Goal: Task Accomplishment & Management: Manage account settings

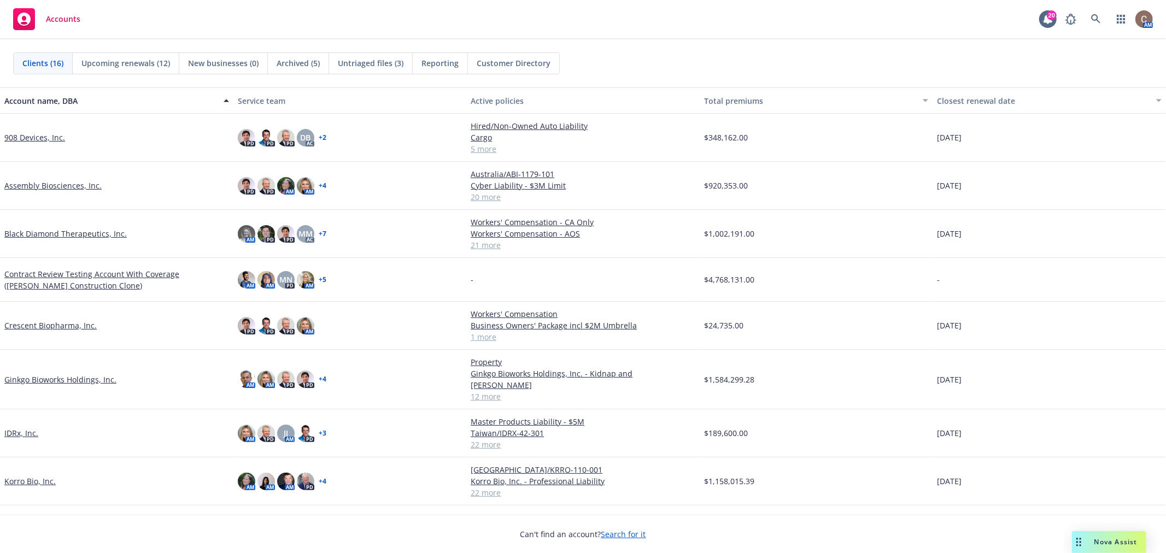
click at [45, 323] on link "Crescent Biopharma, Inc." at bounding box center [50, 325] width 92 height 11
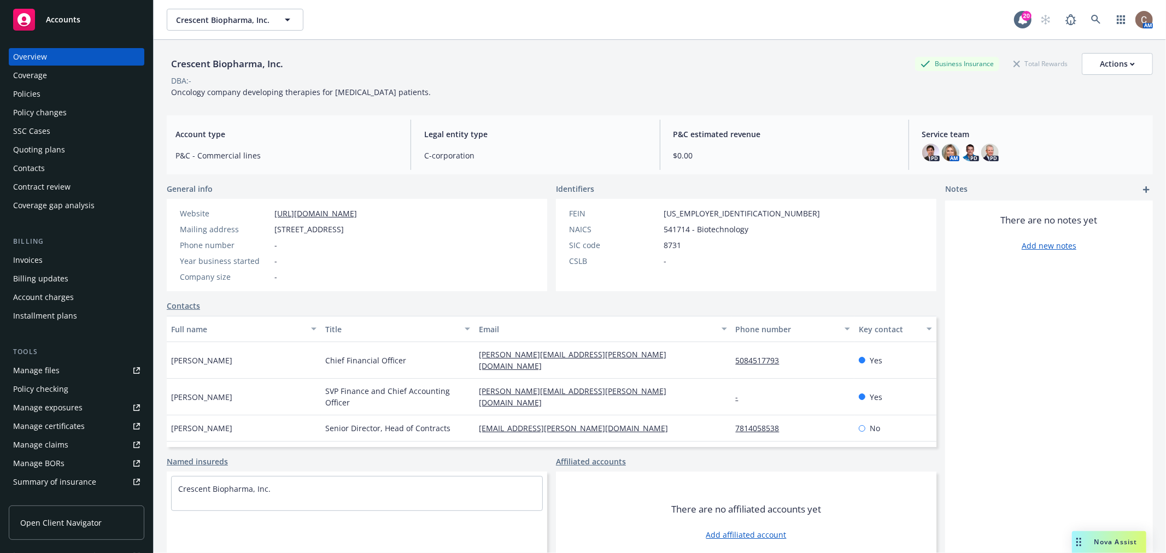
click at [32, 90] on div "Policies" at bounding box center [26, 93] width 27 height 17
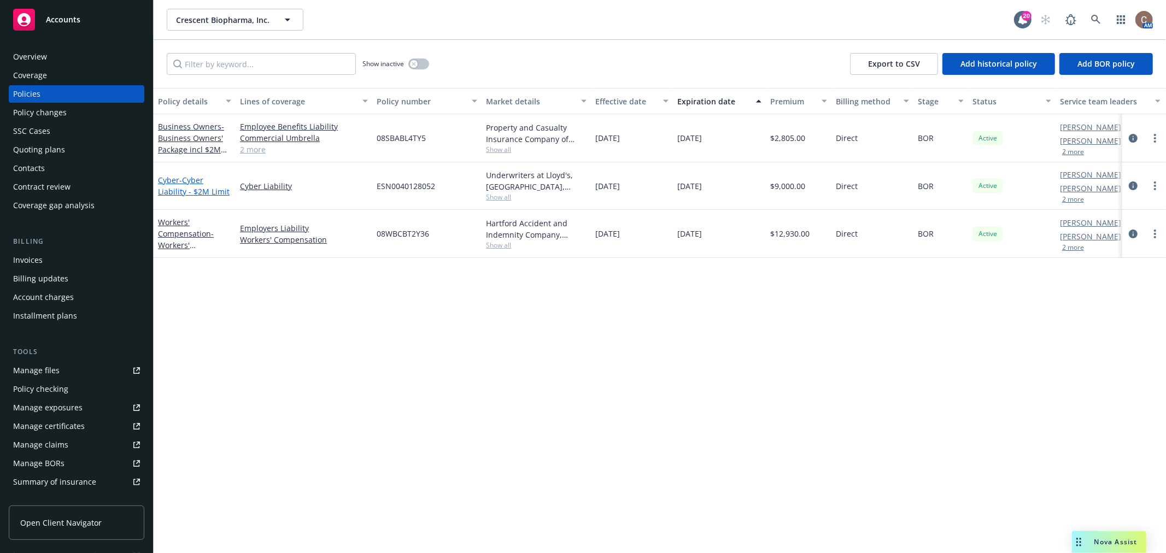
click at [190, 180] on span "- Cyber Liability - $2M Limit" at bounding box center [194, 186] width 72 height 22
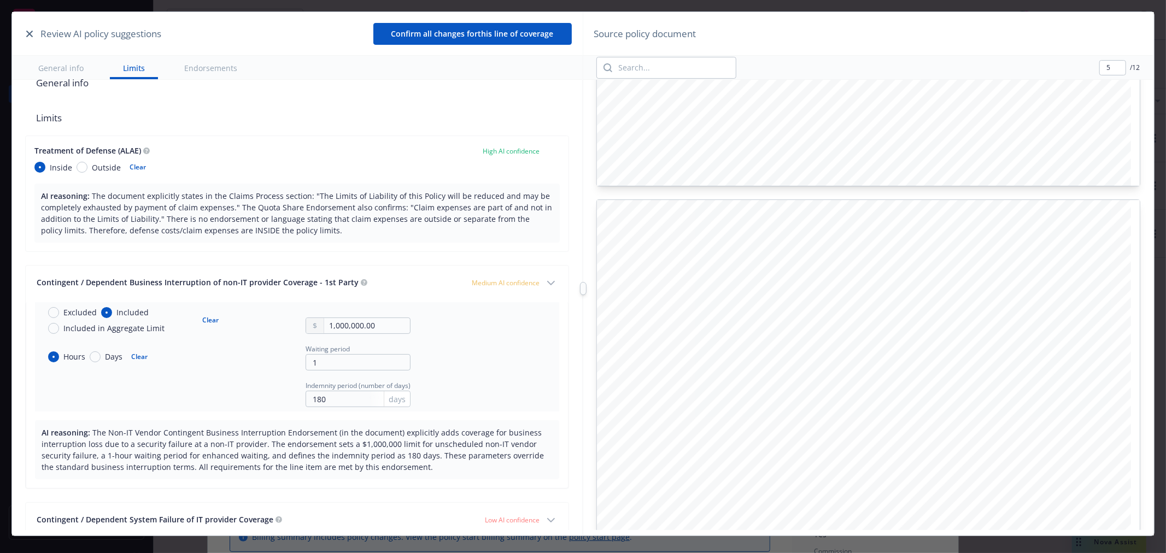
scroll to position [3765, 0]
type input "6"
drag, startPoint x: 314, startPoint y: 325, endPoint x: 323, endPoint y: 325, distance: 9.3
click at [317, 324] on div at bounding box center [315, 325] width 18 height 15
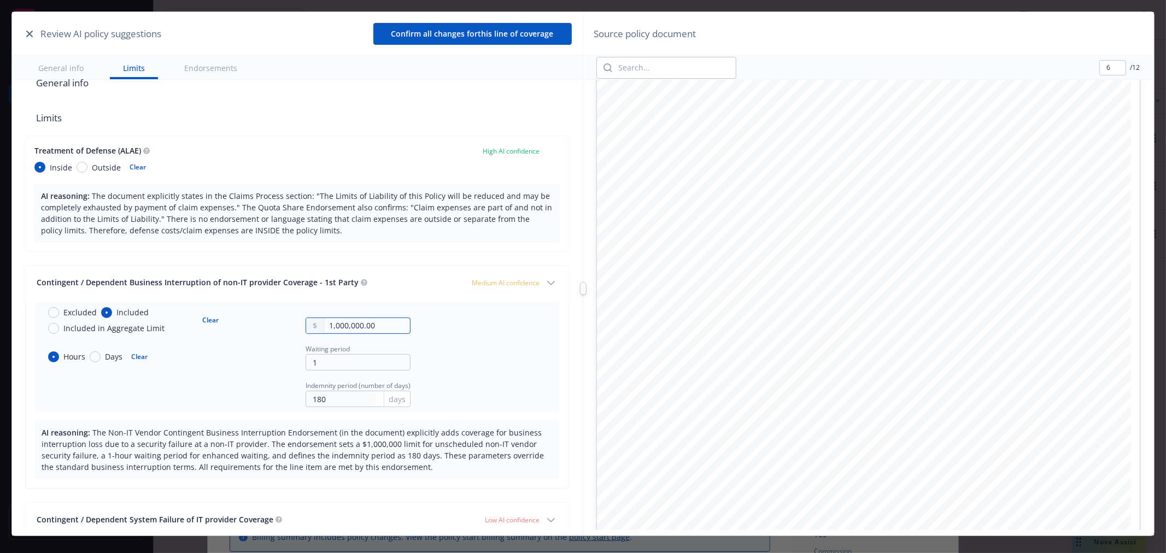
click at [329, 326] on input "1,000,000.00" at bounding box center [367, 325] width 86 height 15
type input "2,000,000.00"
click at [450, 351] on tr "Excluded Included Included in Aggregate Limit Clear 2,000,000.00 Hours Days Cle…" at bounding box center [297, 356] width 524 height 109
type input "7"
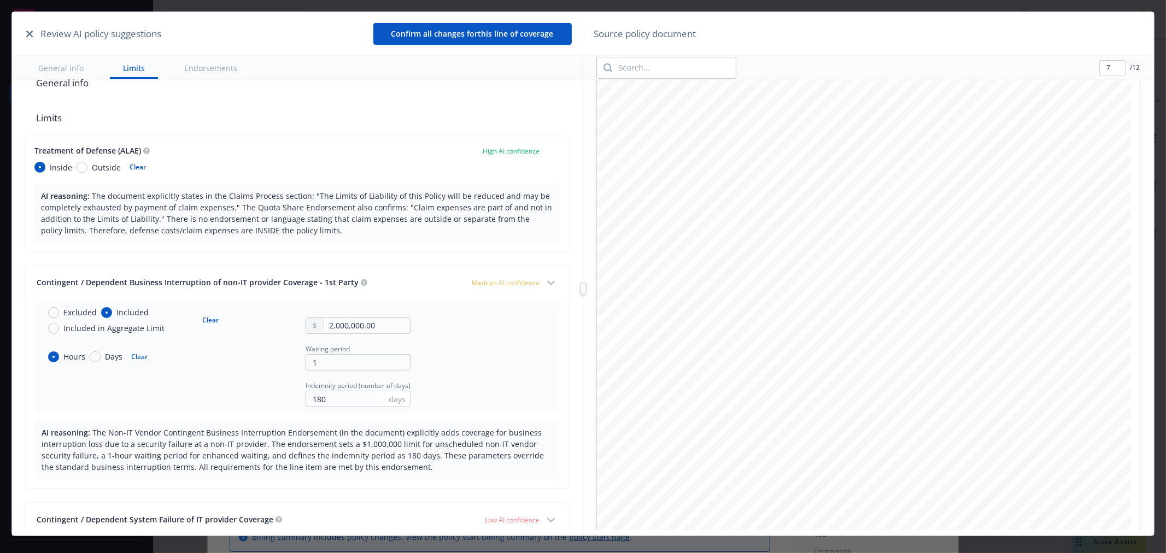
click at [905, 338] on span "e ach and every claim, including" at bounding box center [962, 342] width 142 height 9
click at [648, 62] on input "search" at bounding box center [674, 67] width 124 height 21
type input "waiting"
type input "2"
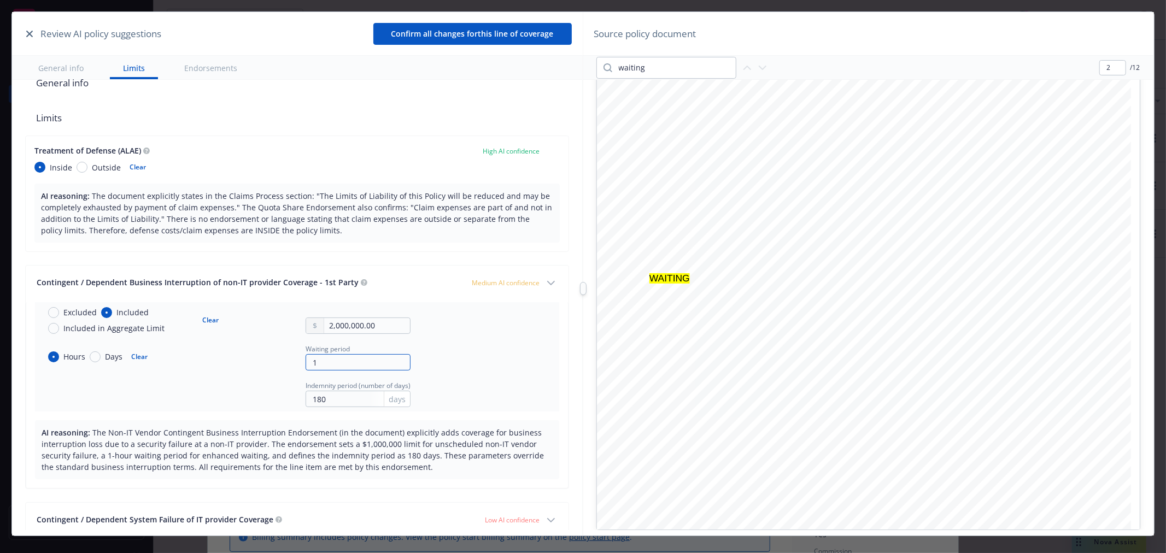
click at [311, 359] on input "1" at bounding box center [358, 362] width 105 height 16
type input "8"
click at [238, 365] on div "Hours Days Clear Waiting period 8" at bounding box center [224, 357] width 371 height 28
click at [332, 405] on input "180" at bounding box center [358, 399] width 105 height 16
click at [389, 401] on span "days" at bounding box center [397, 399] width 17 height 11
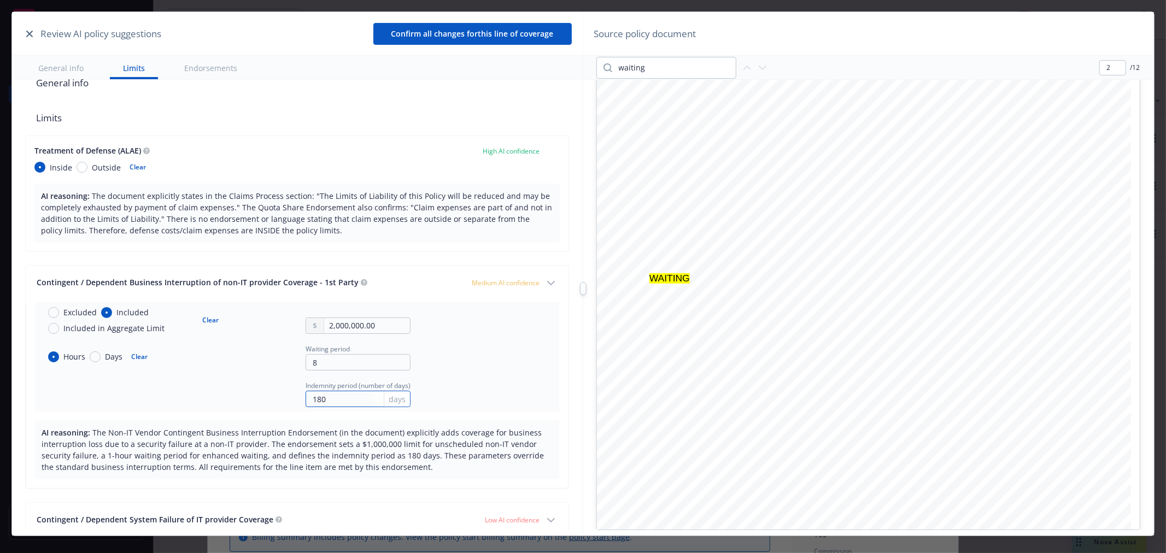
click at [334, 401] on input "180" at bounding box center [358, 399] width 105 height 16
drag, startPoint x: 336, startPoint y: 399, endPoint x: 282, endPoint y: 400, distance: 54.1
click at [282, 400] on div "Indemnity period (number of days) 180 days" at bounding box center [224, 393] width 371 height 28
type input "365"
click at [262, 395] on div "Indemnity period (number of days) 365 days" at bounding box center [224, 393] width 371 height 28
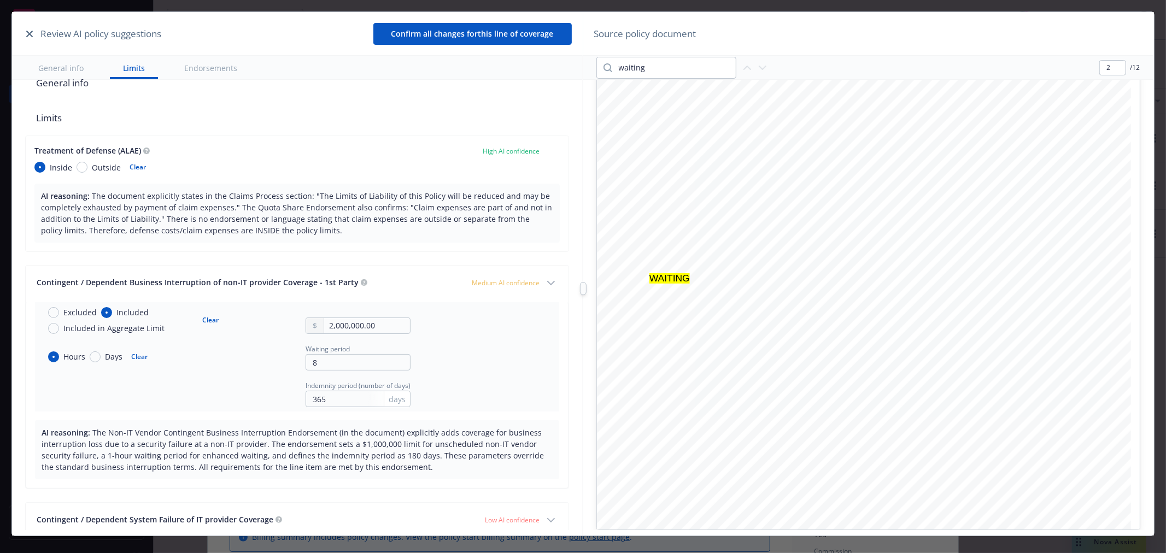
click at [532, 279] on button "Contingent / Dependent Business Interruption of non-IT provider Coverage - 1st …" at bounding box center [297, 284] width 542 height 37
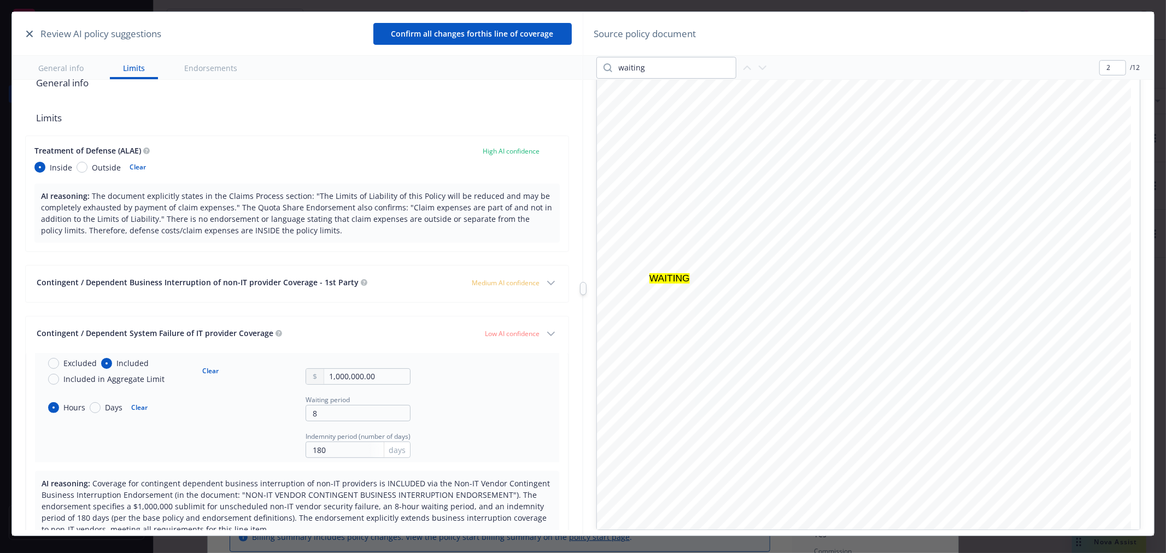
click at [527, 332] on span "Low AI confidence" at bounding box center [512, 333] width 55 height 9
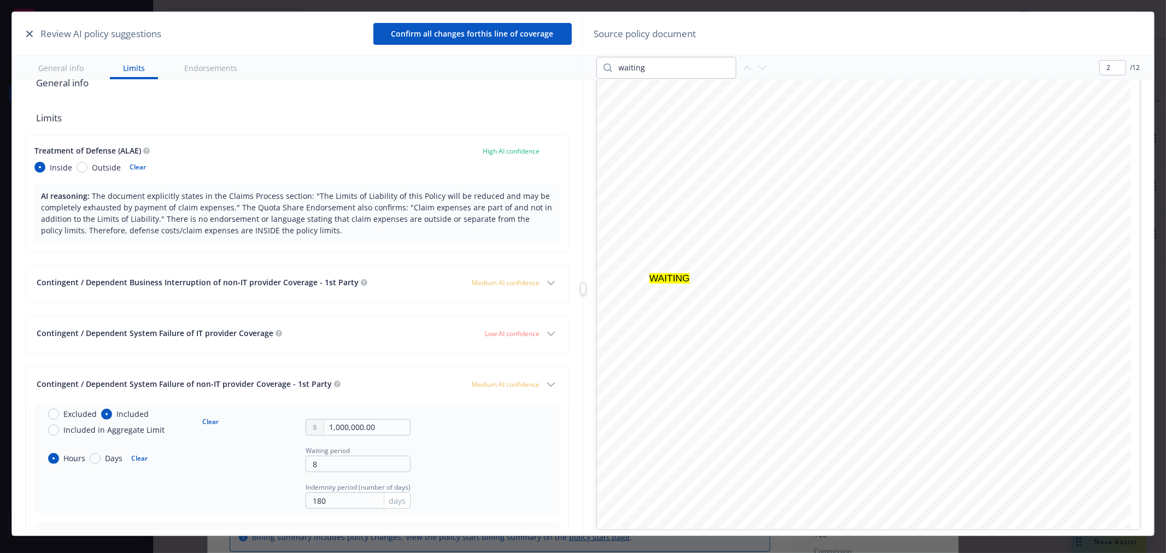
click at [527, 332] on span "Low AI confidence" at bounding box center [512, 333] width 55 height 9
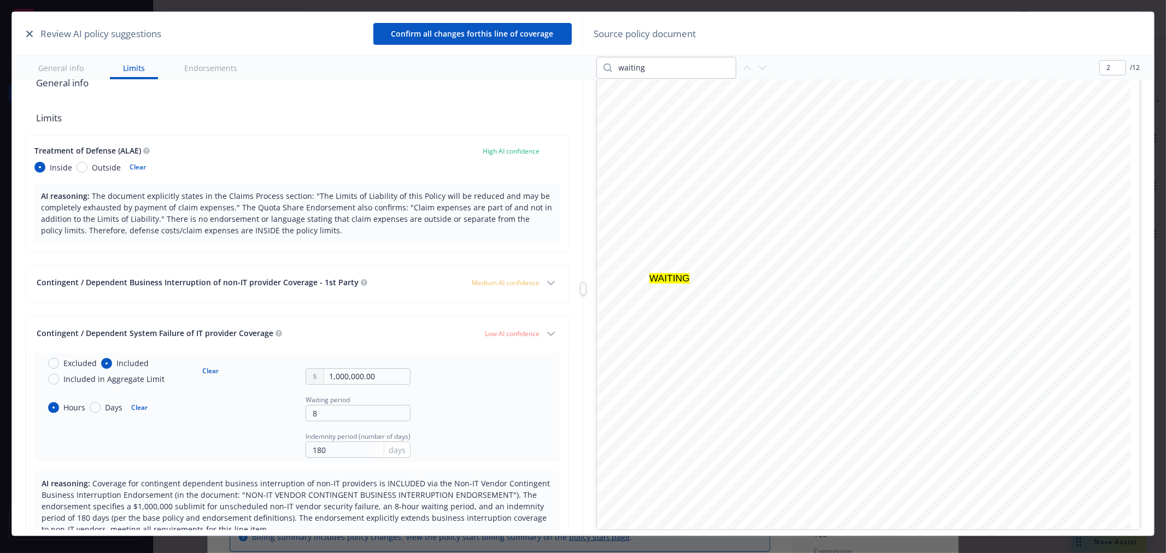
click at [527, 332] on span "Low AI confidence" at bounding box center [512, 333] width 55 height 9
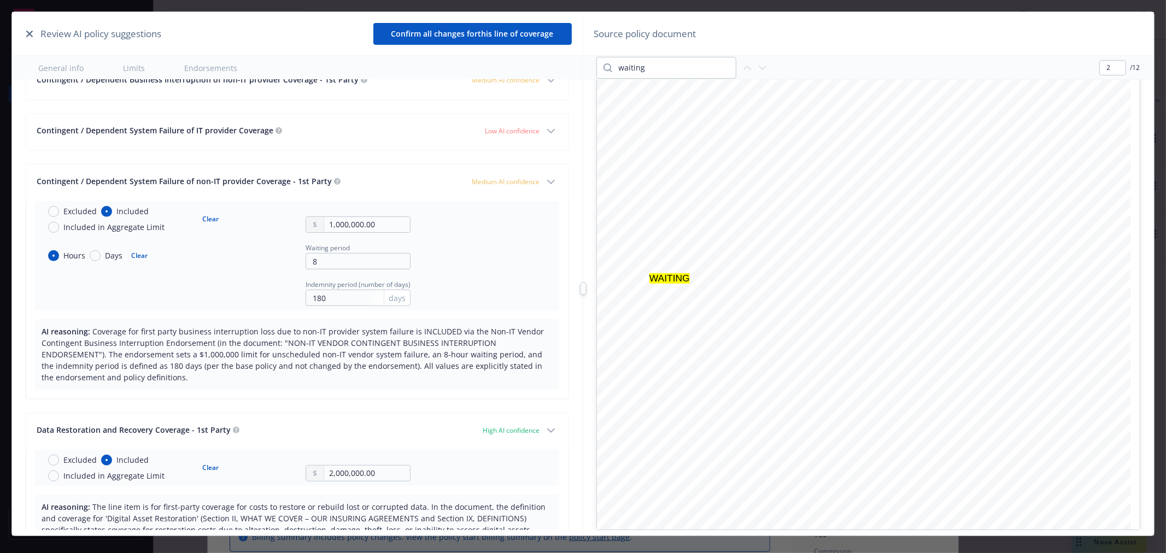
scroll to position [303, 0]
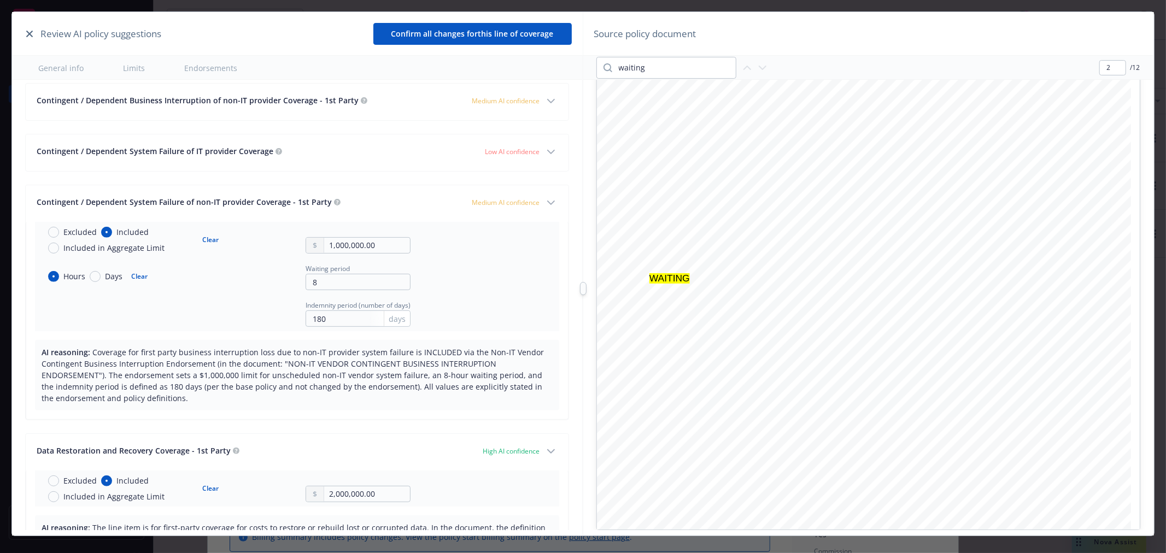
click at [532, 155] on button "Contingent / Dependent System Failure of IT provider Coverage Low AI confidence" at bounding box center [297, 152] width 542 height 37
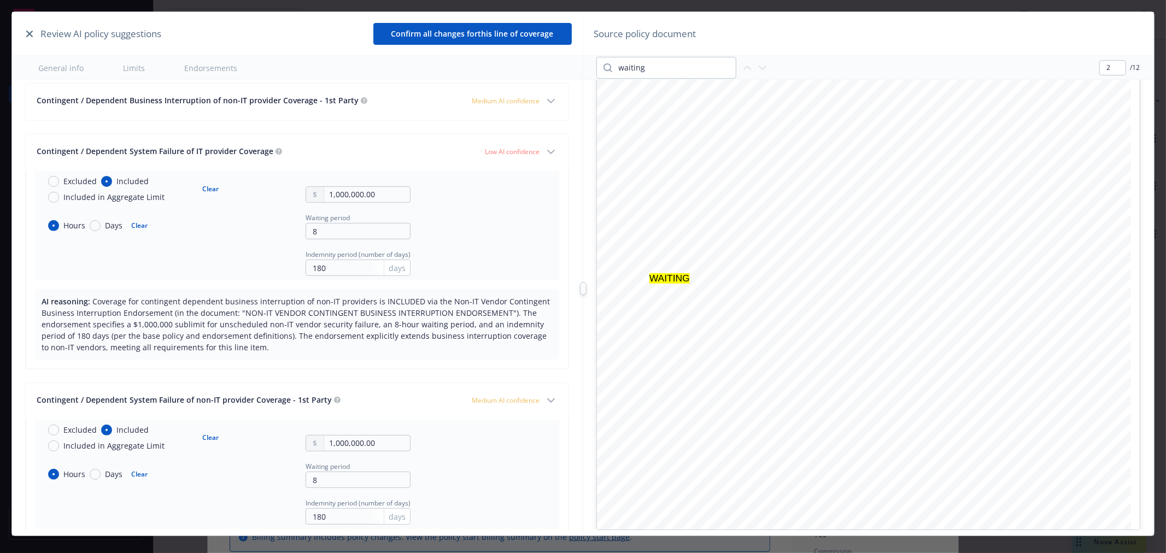
click at [532, 155] on button "Contingent / Dependent System Failure of IT provider Coverage Low AI confidence" at bounding box center [297, 152] width 542 height 37
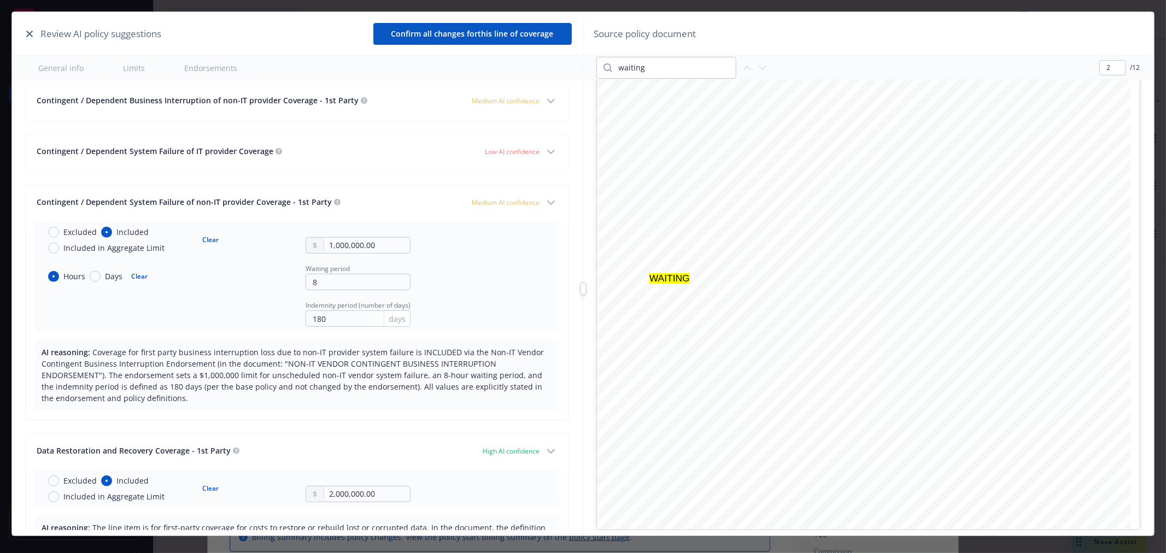
click at [517, 101] on span "Medium AI confidence" at bounding box center [506, 100] width 68 height 9
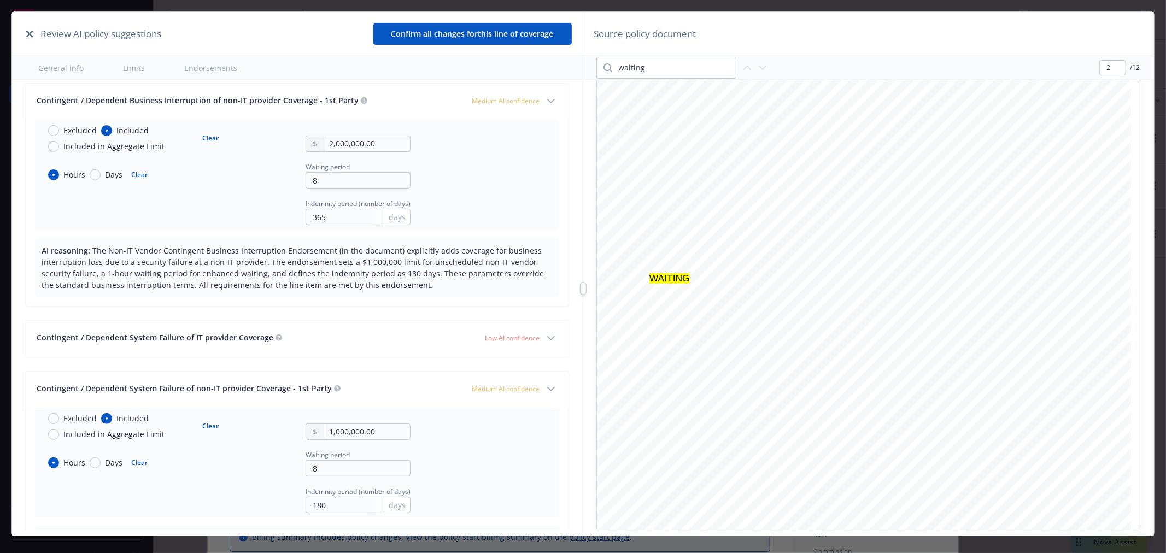
click at [514, 186] on tr "Excluded Included Included in Aggregate Limit Clear 2,000,000.00 Hours Days Cle…" at bounding box center [297, 174] width 524 height 109
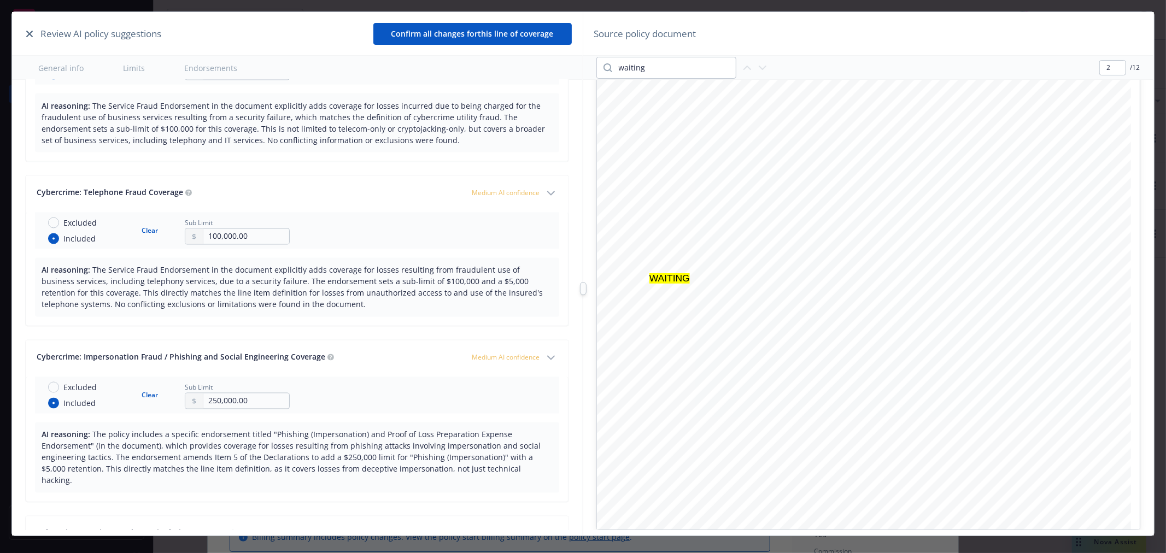
scroll to position [1701, 0]
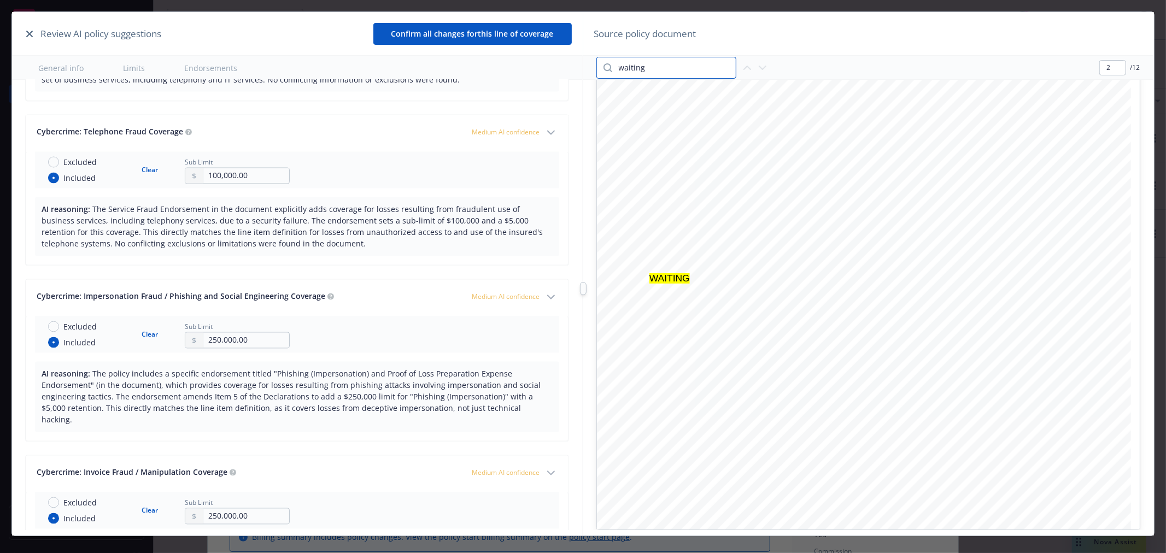
drag, startPoint x: 665, startPoint y: 70, endPoint x: 570, endPoint y: 66, distance: 95.2
click at [570, 68] on div "Review AI policy suggestions Confirm all changes for this line of coverage Gene…" at bounding box center [582, 288] width 1141 height 553
type input "fraud"
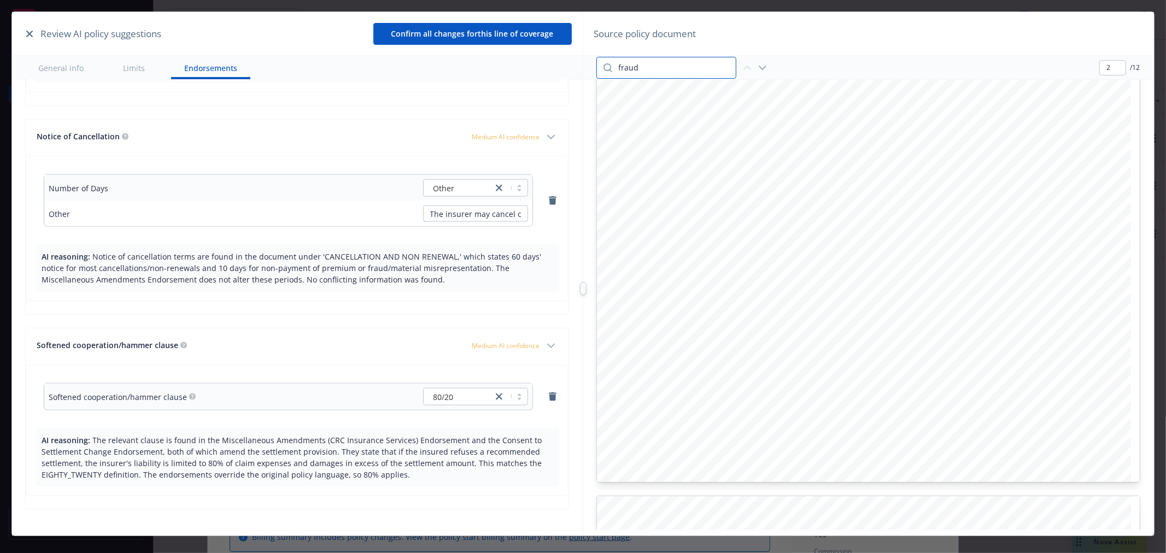
scroll to position [1151, 0]
type input "4"
click at [769, 395] on div "Unique Market Reference No. B087524C9N5047 ©[DATE]-[DATE] CFC Underwriting Ltd,…" at bounding box center [864, 499] width 535 height 756
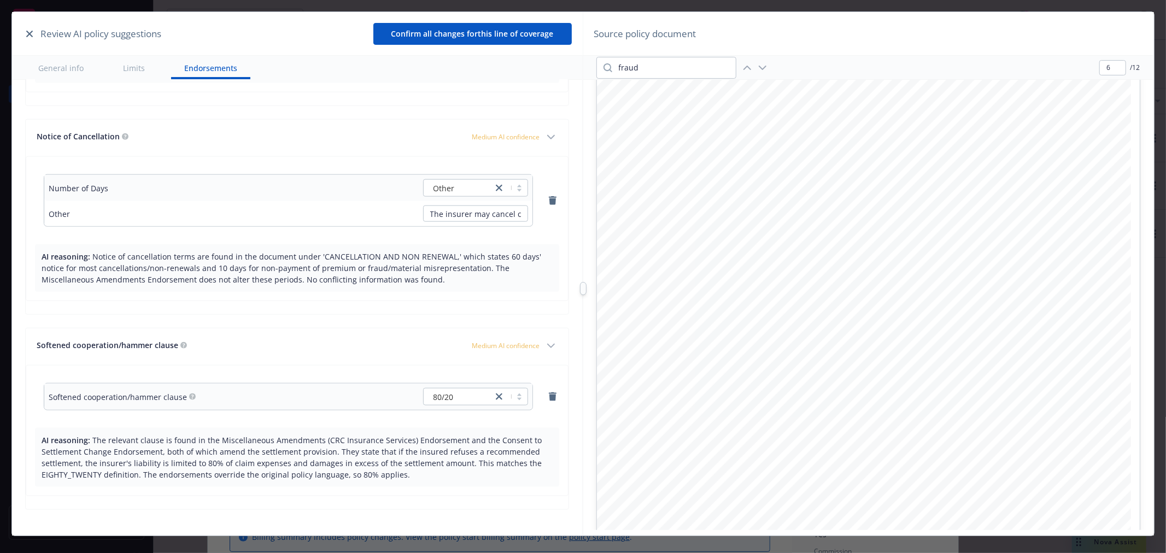
scroll to position [4005, 0]
click at [913, 337] on div "Unique Market Reference No. B087524C9N5047 ©[DATE]-[DATE] CFC Underwriting Ltd,…" at bounding box center [864, 317] width 535 height 756
click at [820, 306] on div "Unique Market Reference No. B087524C9N5047 ©[DATE]-[DATE] CFC Underwriting Ltd,…" at bounding box center [864, 521] width 535 height 756
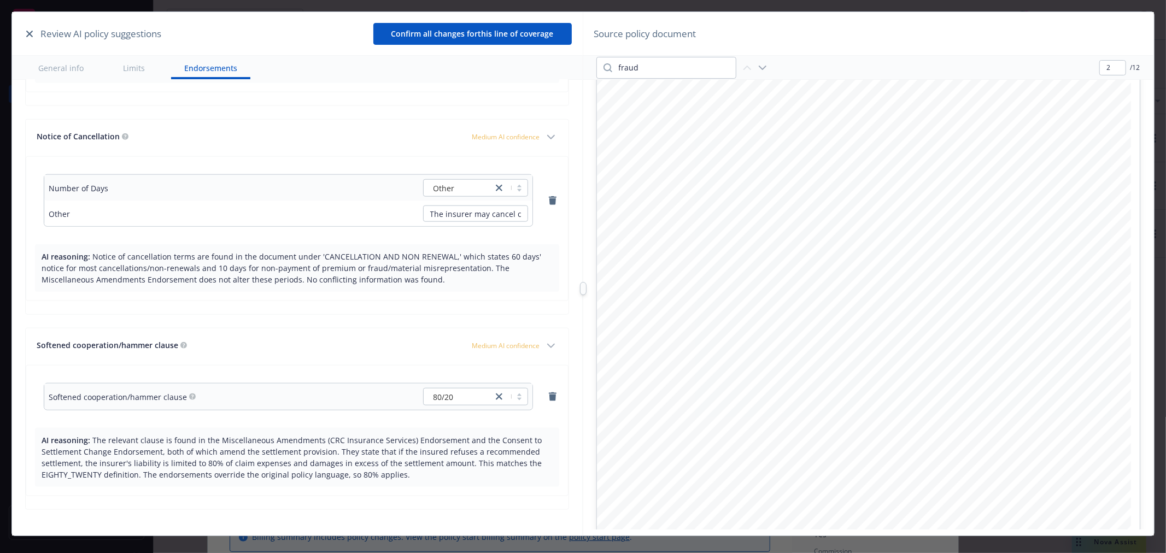
click at [922, 197] on div "Unique Market Reference No. B087524C9N5047 ©[DATE]-[DATE] CFC Underwriting Ltd,…" at bounding box center [864, 273] width 535 height 756
type input "12"
click at [27, 28] on button "button" at bounding box center [29, 33] width 13 height 13
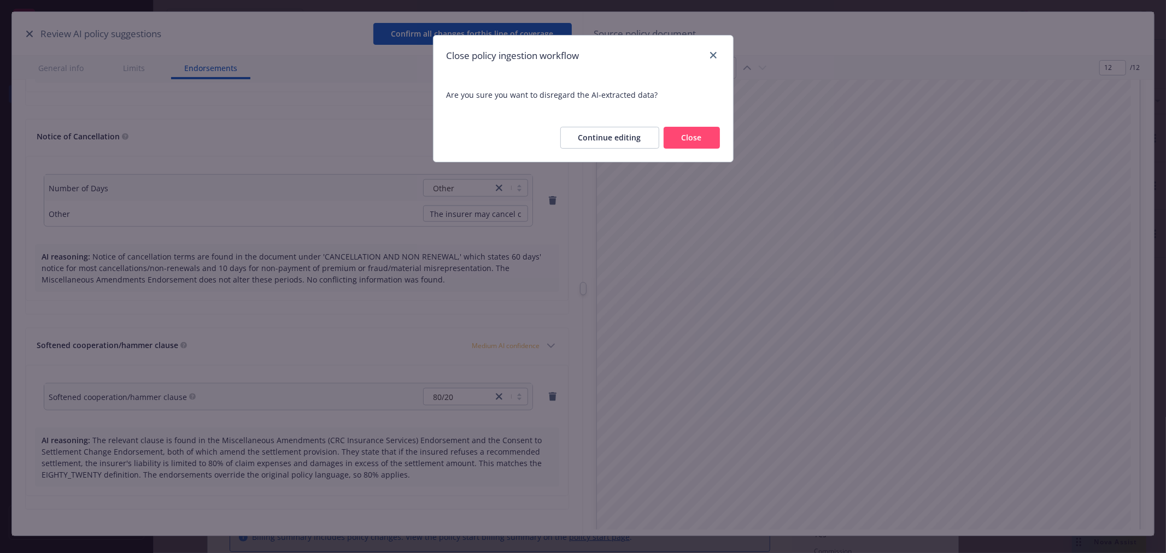
click at [686, 143] on button "Close" at bounding box center [692, 138] width 56 height 22
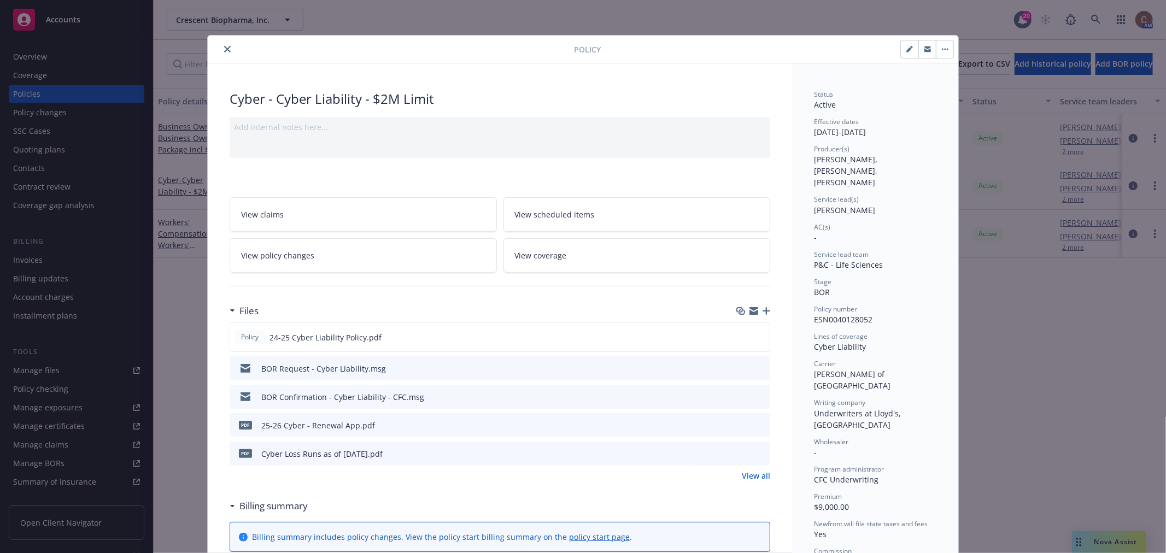
click at [224, 46] on icon "close" at bounding box center [227, 49] width 7 height 7
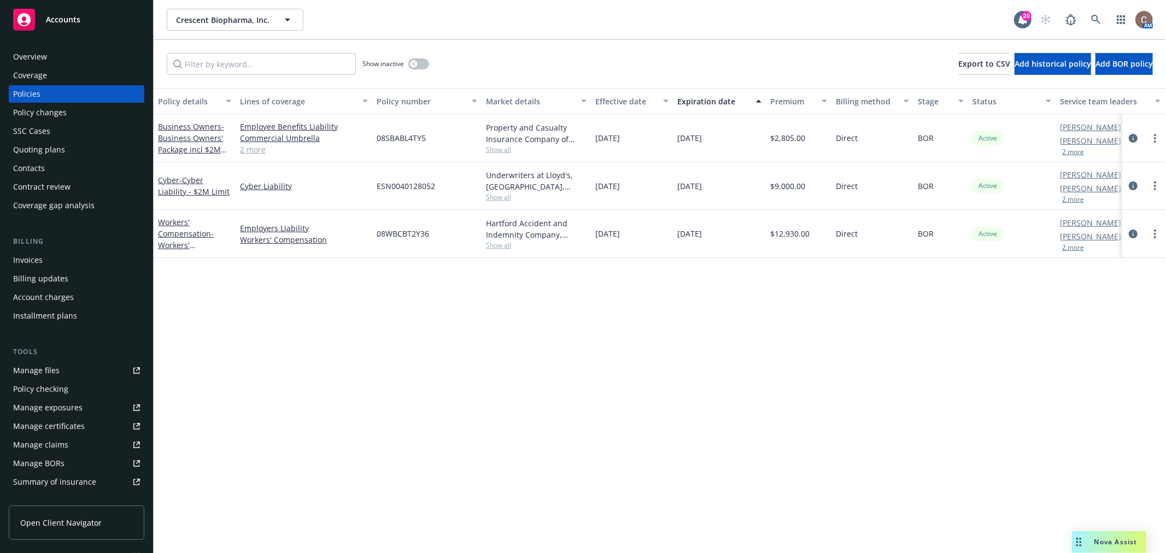
click at [64, 364] on link "Manage files" at bounding box center [77, 370] width 136 height 17
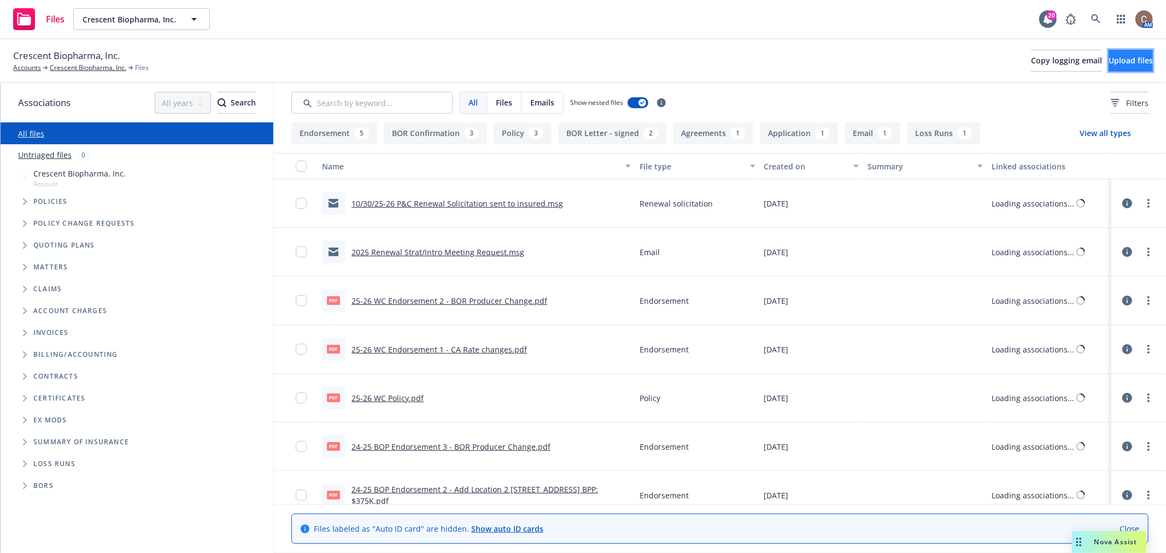
click at [1112, 61] on span "Upload files" at bounding box center [1131, 60] width 44 height 10
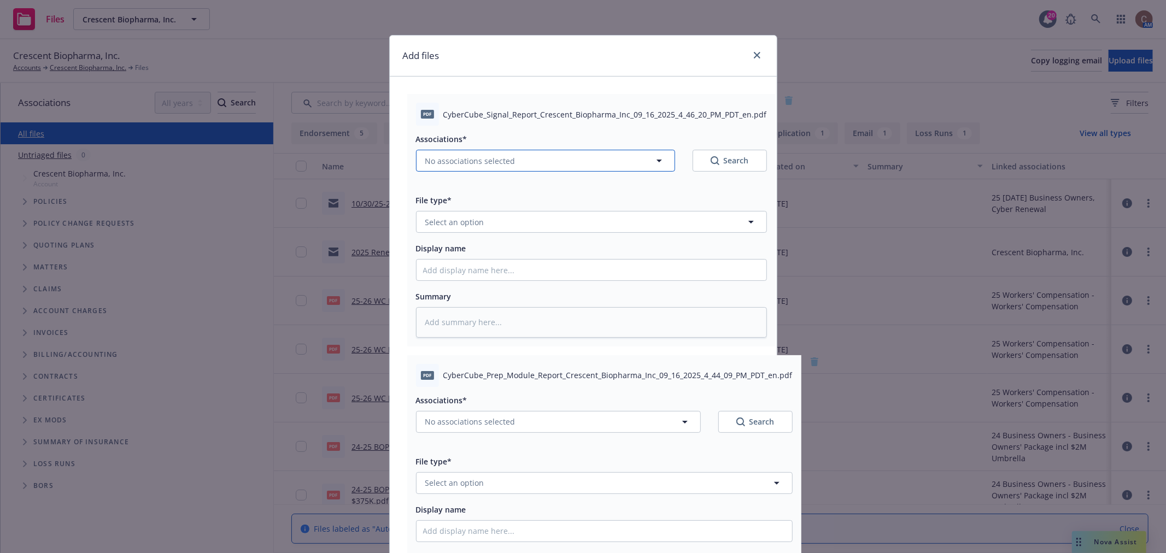
click at [522, 161] on button "No associations selected" at bounding box center [545, 161] width 259 height 22
type textarea "x"
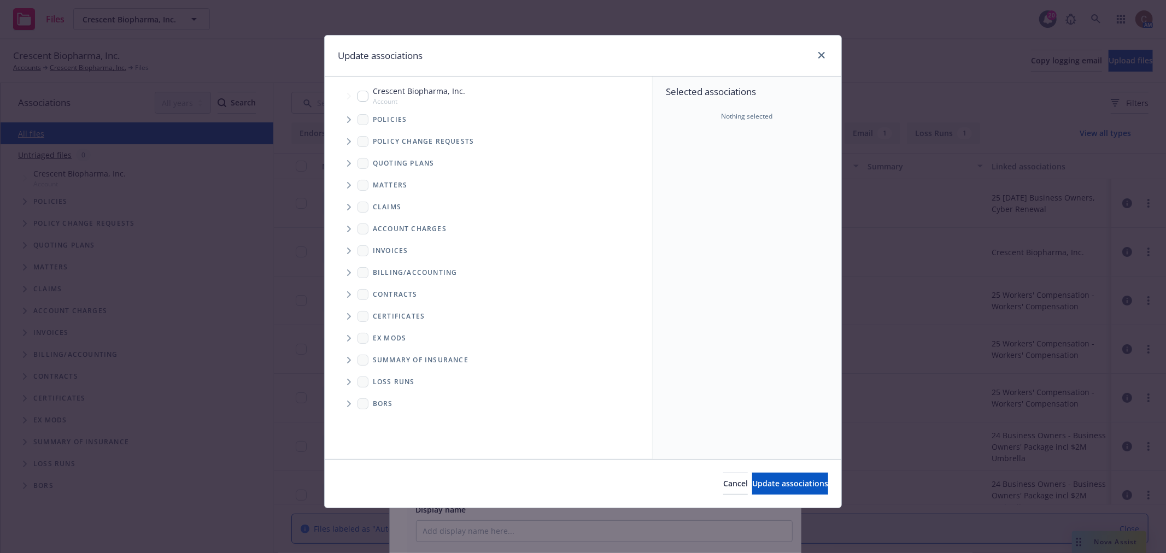
click at [361, 91] on input "Tree Example" at bounding box center [363, 96] width 11 height 11
checkbox input "true"
click at [766, 484] on span "Update associations" at bounding box center [790, 483] width 76 height 10
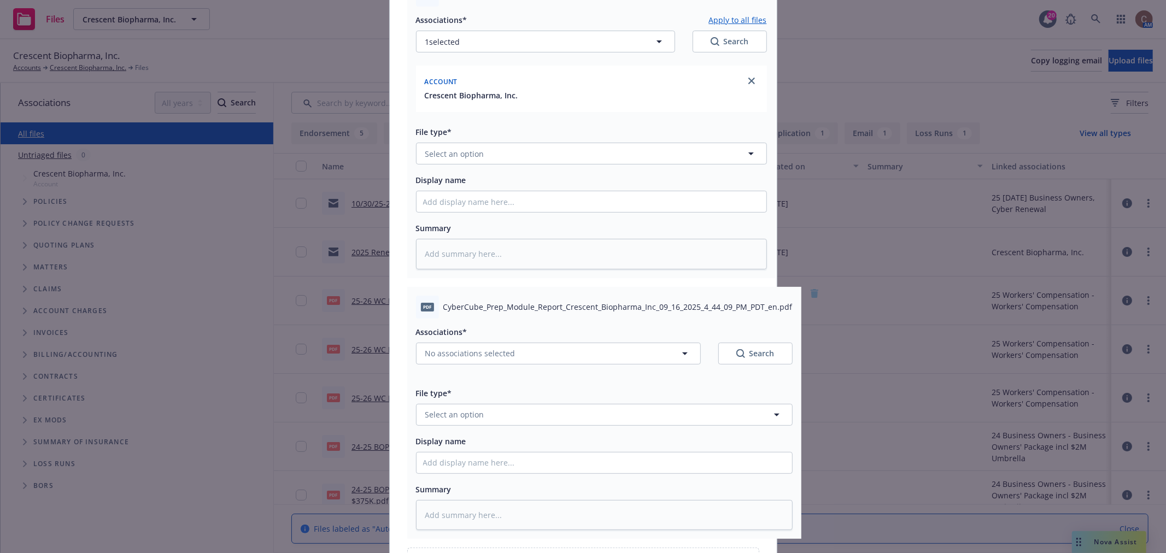
scroll to position [121, 0]
click at [582, 344] on button "No associations selected" at bounding box center [558, 352] width 285 height 22
type textarea "x"
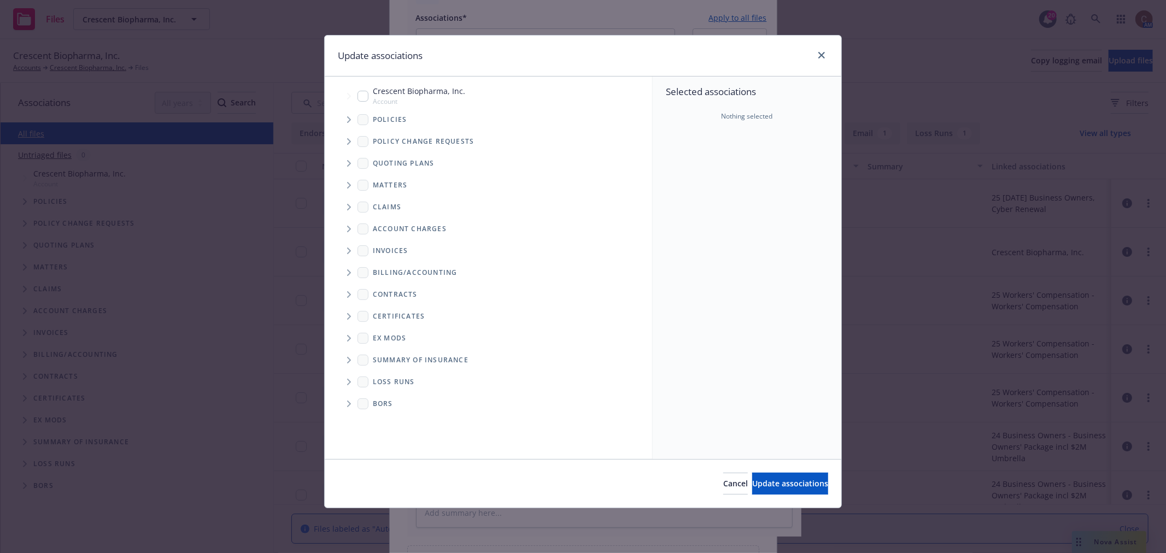
click at [364, 95] on input "Tree Example" at bounding box center [363, 96] width 11 height 11
checkbox input "true"
drag, startPoint x: 772, startPoint y: 479, endPoint x: 552, endPoint y: 309, distance: 278.3
click at [771, 479] on span "Update associations" at bounding box center [790, 483] width 76 height 10
type textarea "x"
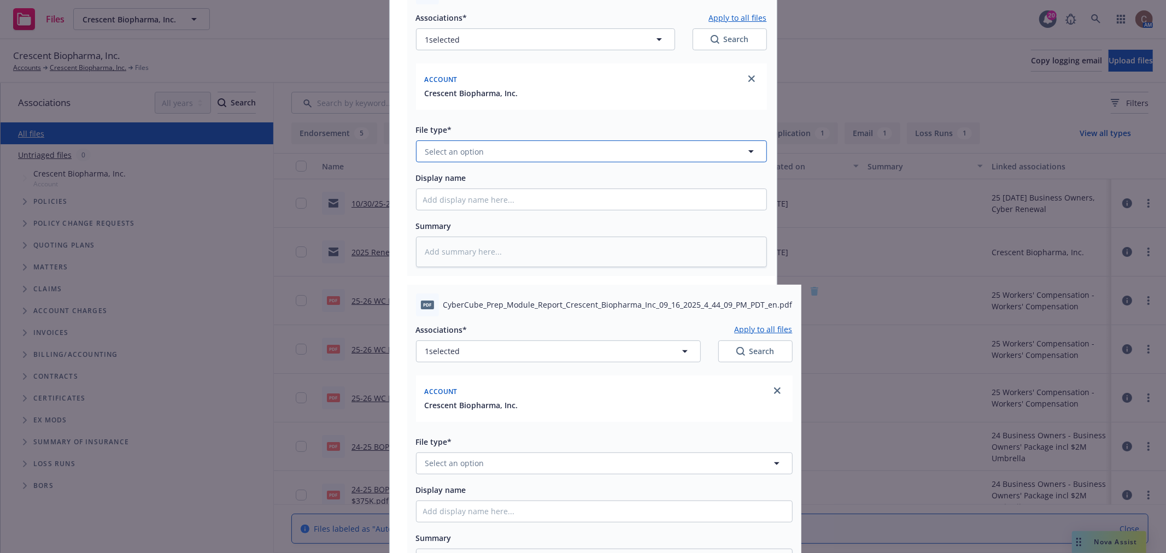
click at [489, 153] on button "Select an option" at bounding box center [591, 151] width 351 height 22
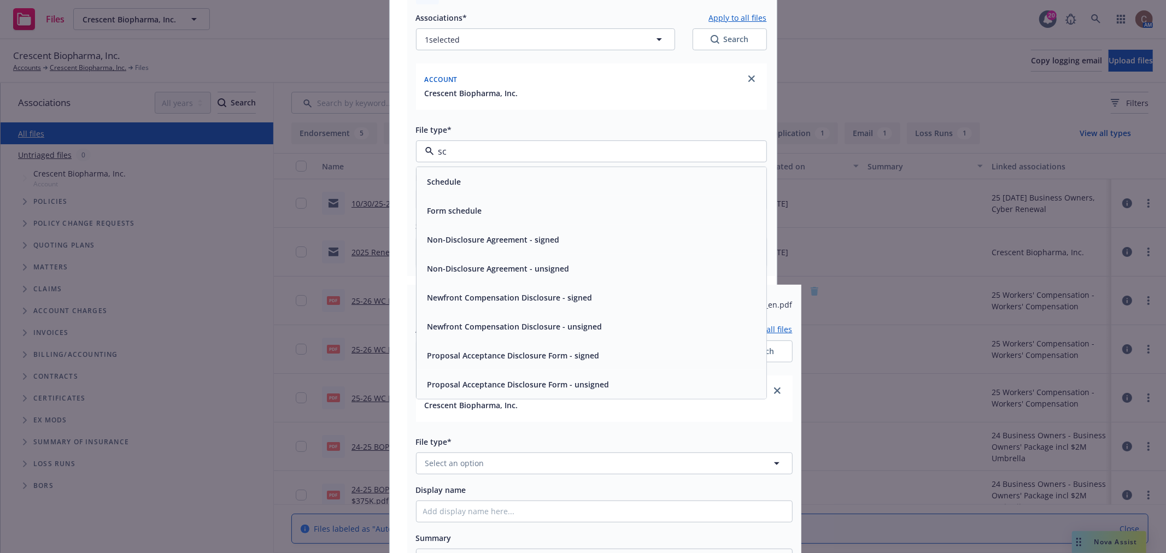
type input "sca"
type textarea "x"
type input "s"
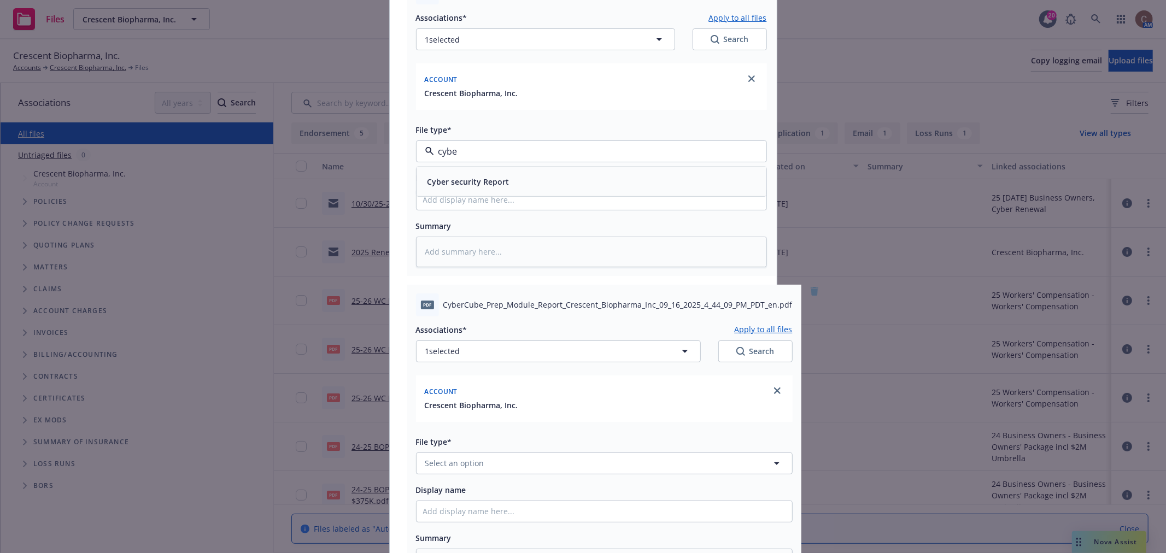
type input "cyber"
click at [492, 188] on span "Cyber security Report" at bounding box center [468, 181] width 82 height 11
type textarea "x"
click at [536, 467] on button "Select an option" at bounding box center [604, 464] width 377 height 22
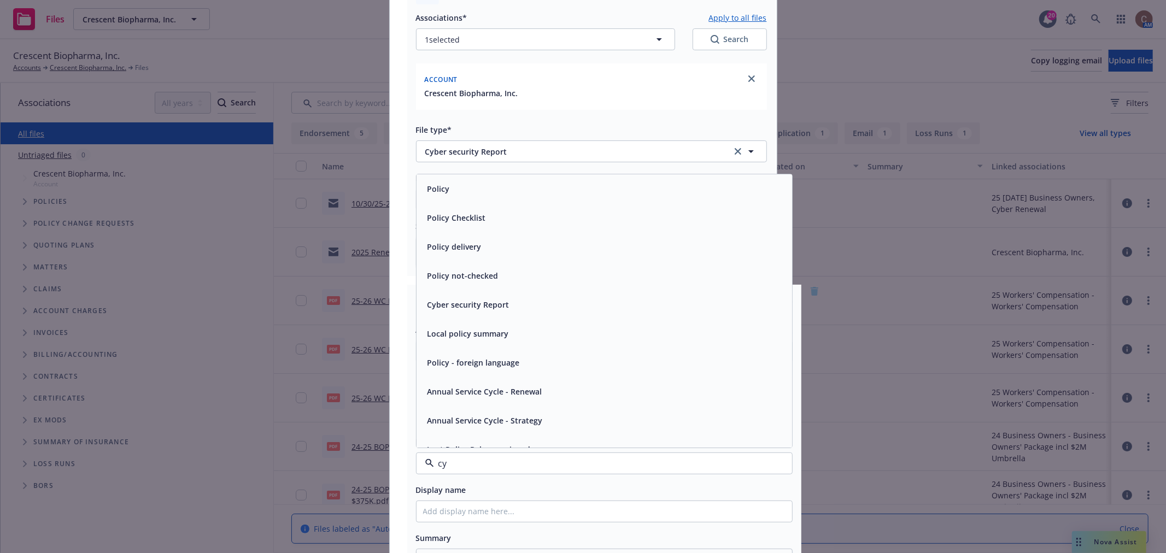
type input "cyb"
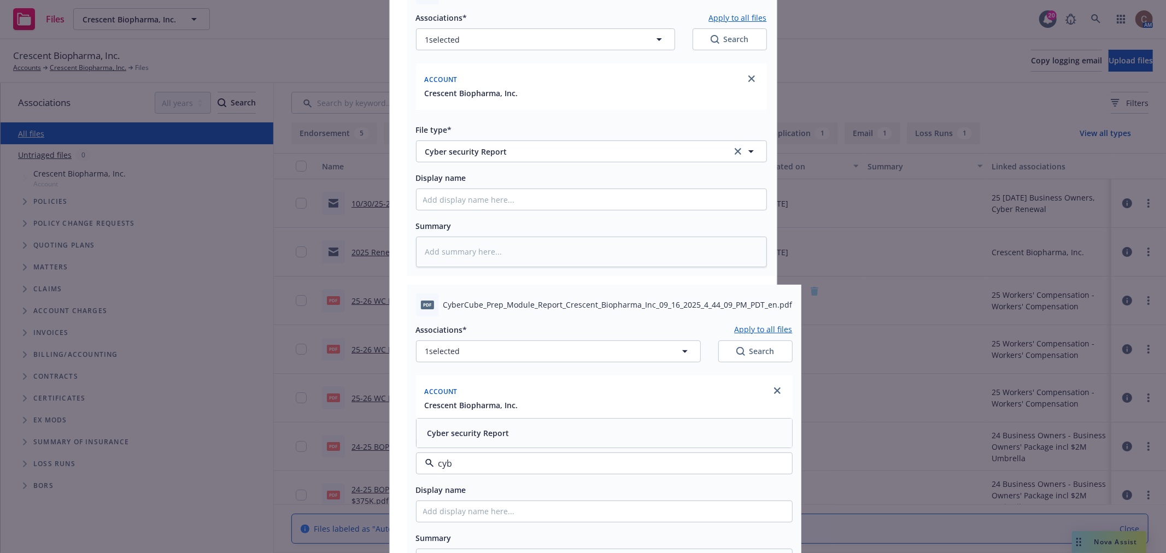
click at [497, 432] on span "Cyber security Report" at bounding box center [468, 432] width 82 height 11
click at [483, 203] on input "Display name" at bounding box center [592, 199] width 350 height 21
paste input "CyberCube reports."
type textarea "x"
type input "CyberCube reports."
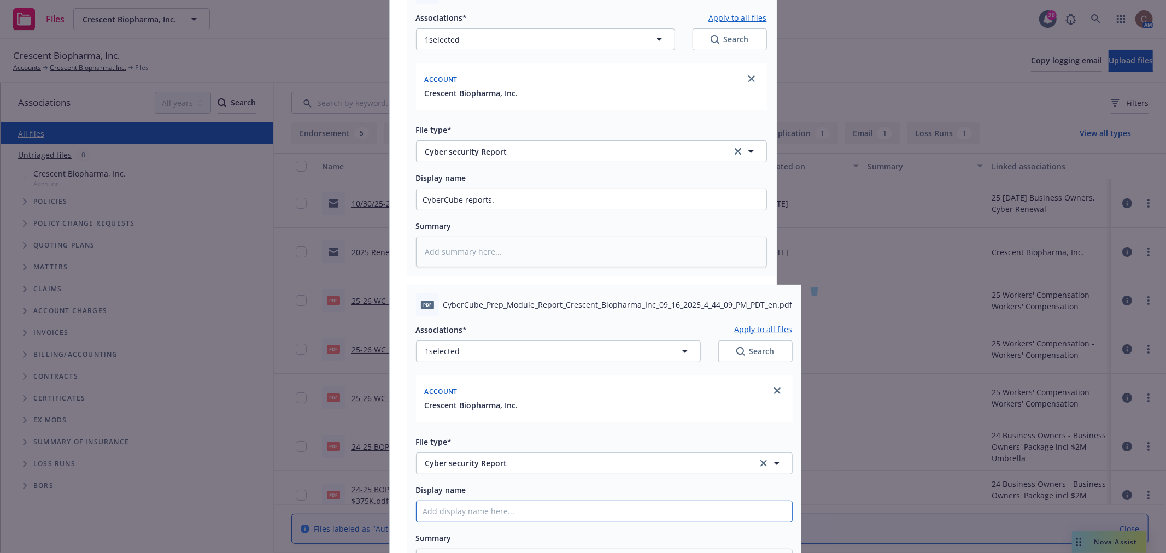
click at [522, 509] on input "Display name" at bounding box center [605, 511] width 376 height 21
paste input "CyberCube reports."
type textarea "x"
type input "CyberCube reports."
type textarea "x"
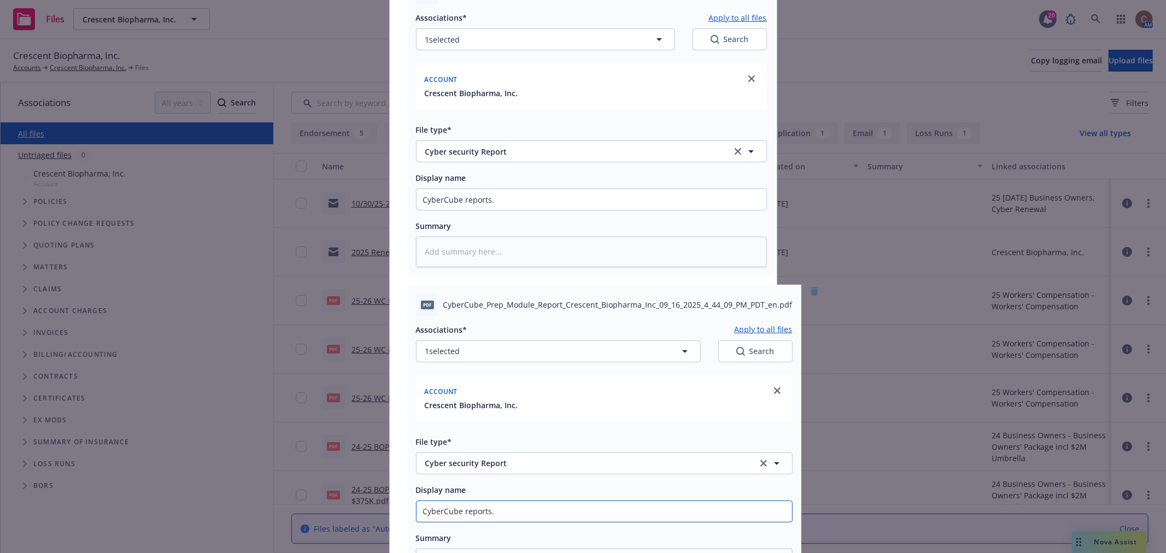
type input "CyberCube reports."
type textarea "x"
type input "CyberCube reports"
click at [503, 198] on input "CyberCube reports." at bounding box center [592, 199] width 350 height 21
type textarea "x"
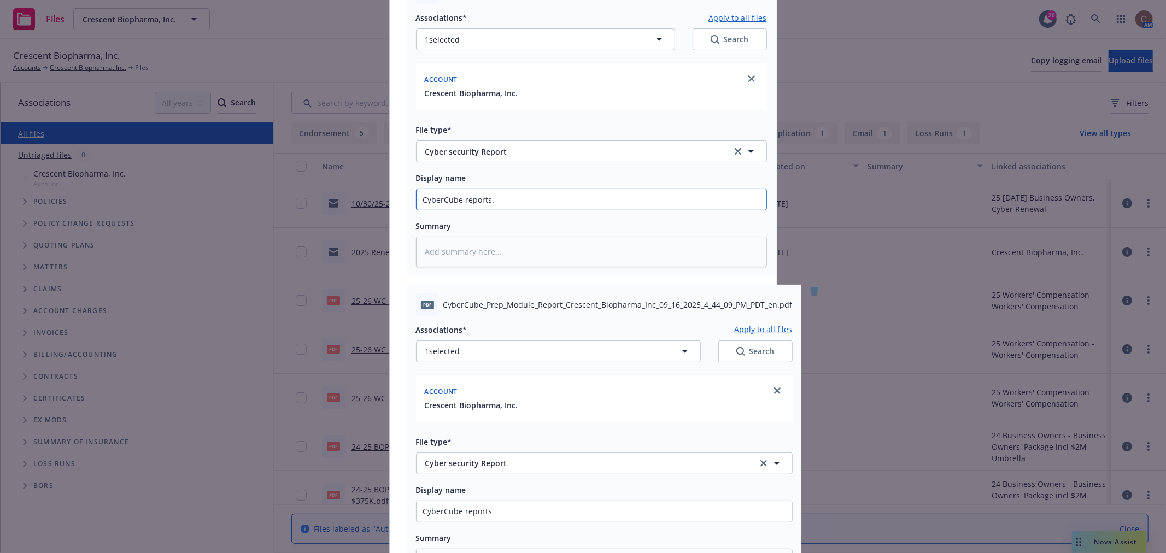
type input "CyberCube reports."
type textarea "x"
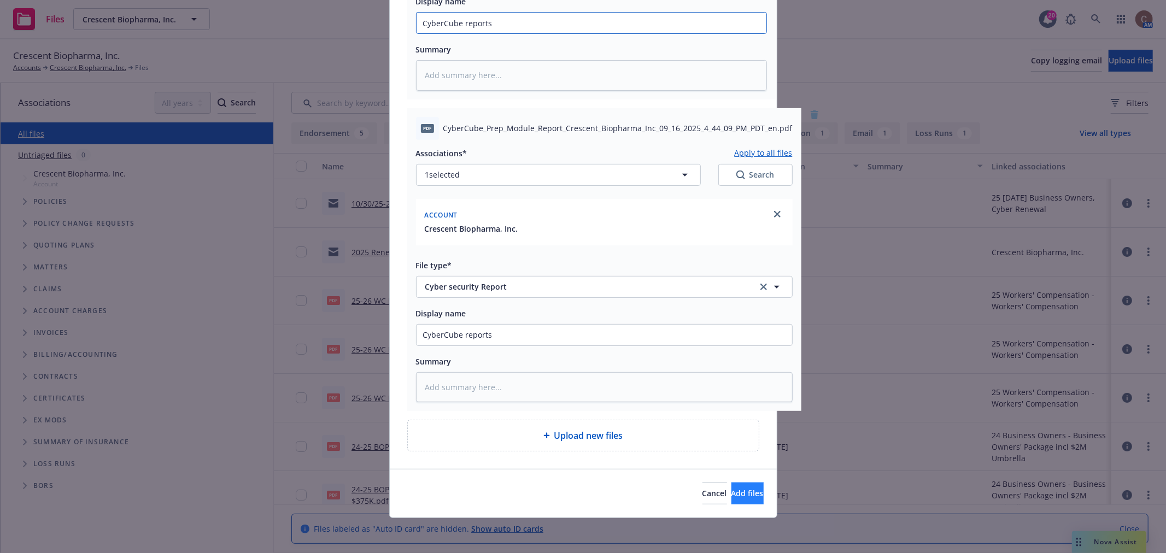
type input "CyberCube reports"
click at [731, 497] on span "Add files" at bounding box center [747, 493] width 32 height 10
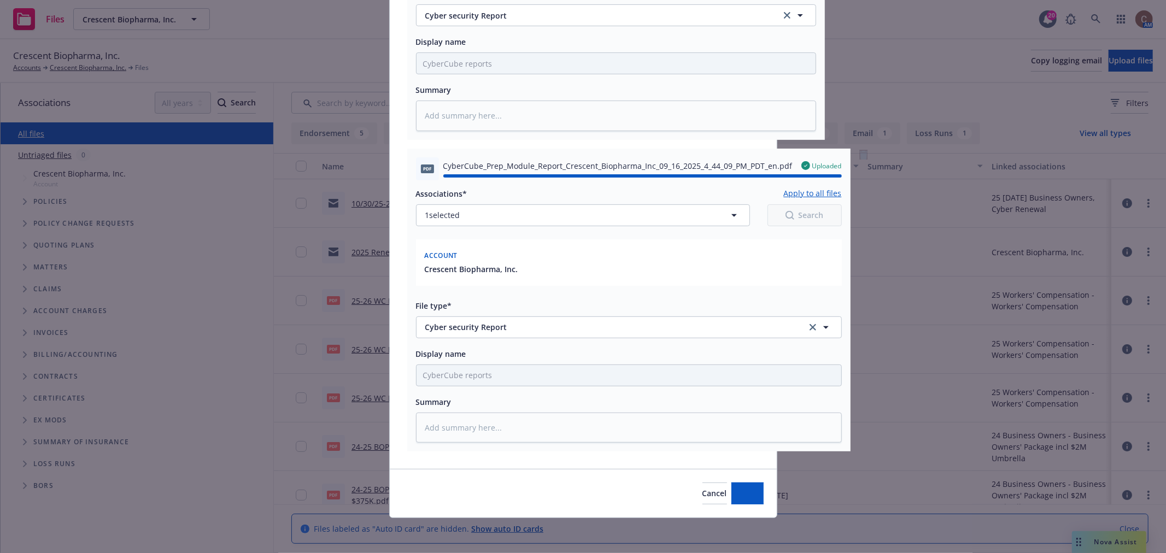
type textarea "x"
